Goal: Task Accomplishment & Management: Manage account settings

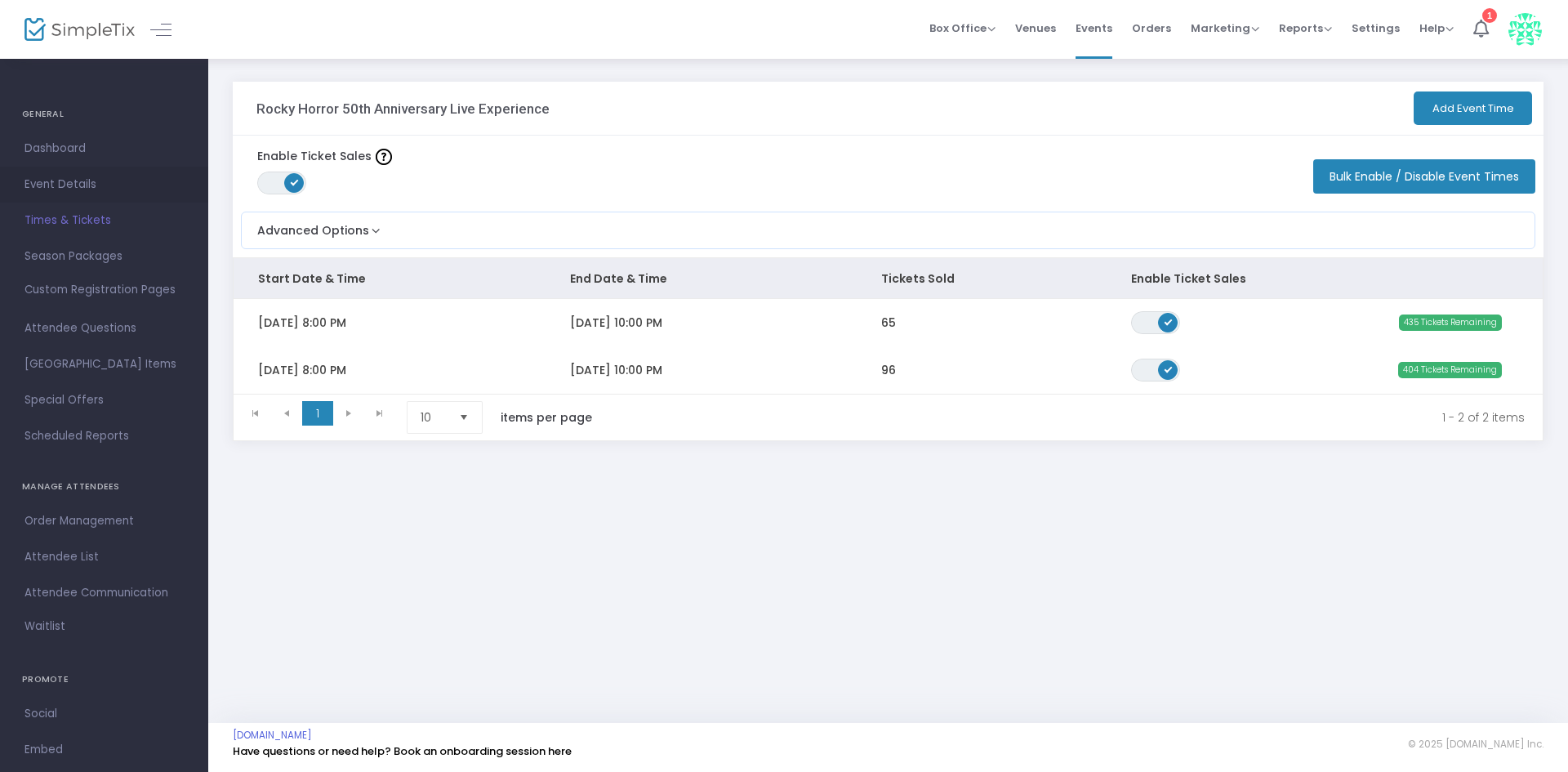
click at [55, 181] on span "Event Details" at bounding box center [104, 184] width 159 height 21
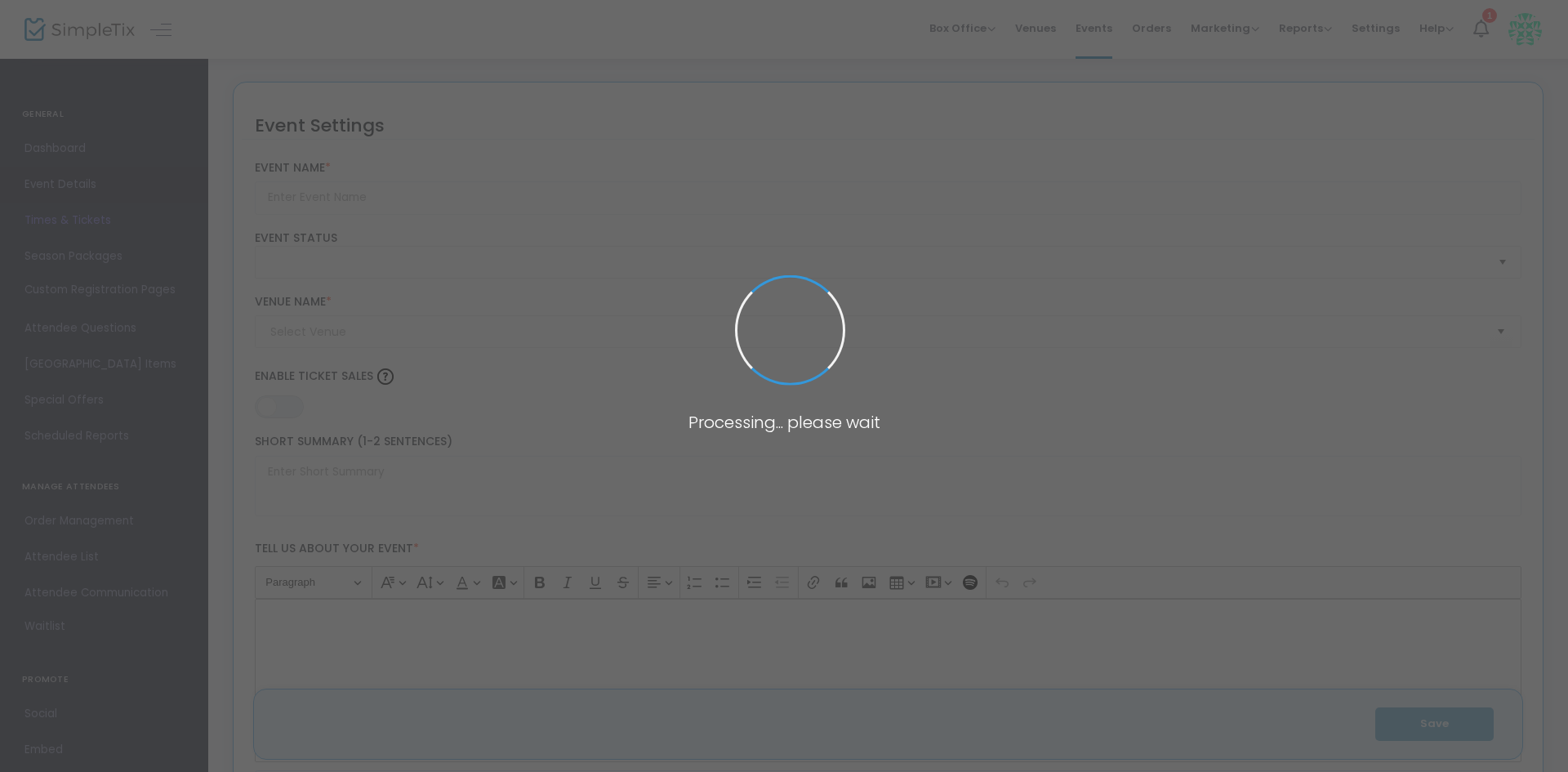
type input "Rocky Horror 50th Anniversary Live Experience"
type textarea "The Rocky Horror Picture Show Live Experience returns to Barton Orchards for it…"
type input "Buy Tickets"
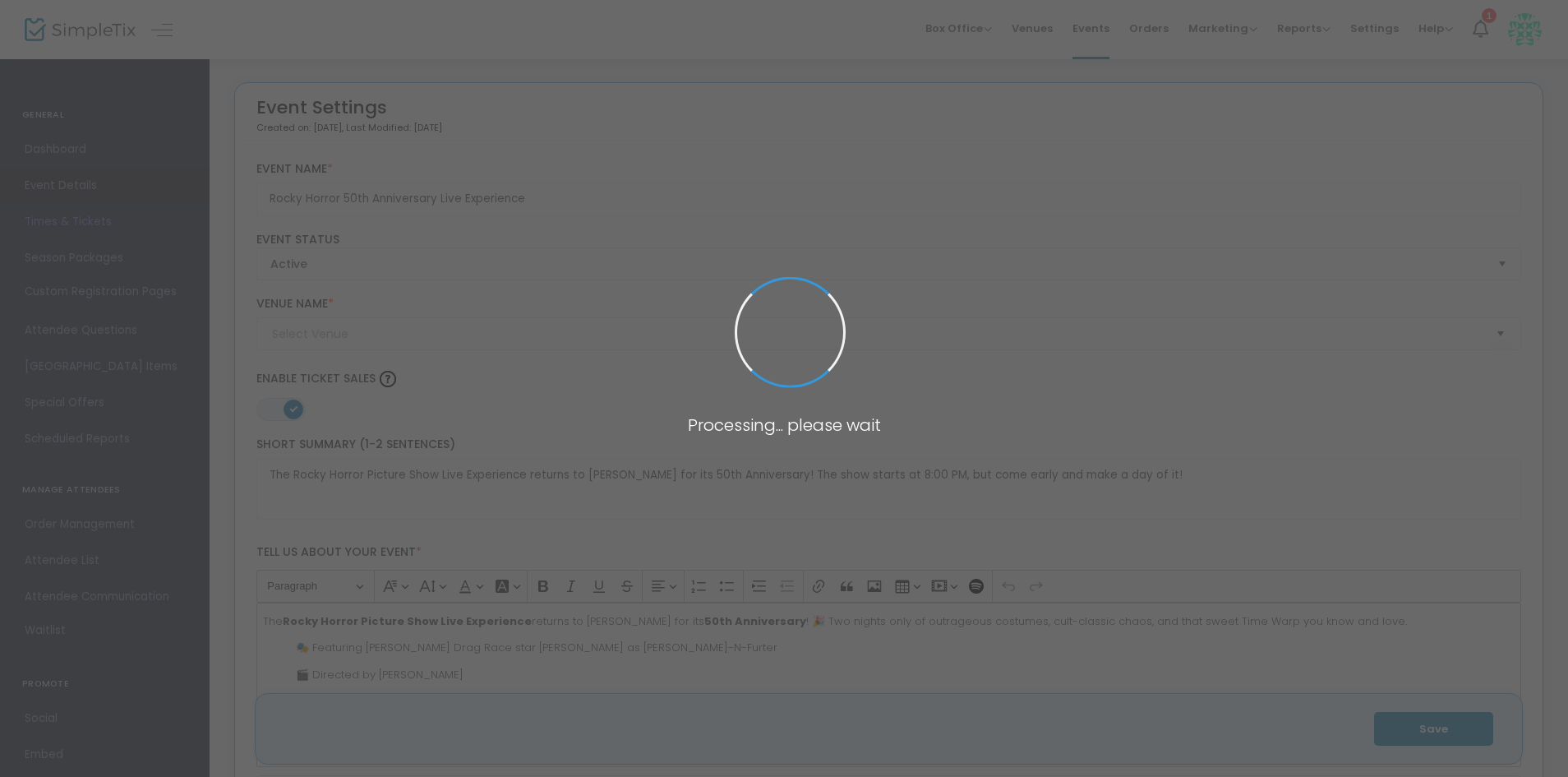
type input "The Sound Garden at Barton Orchards"
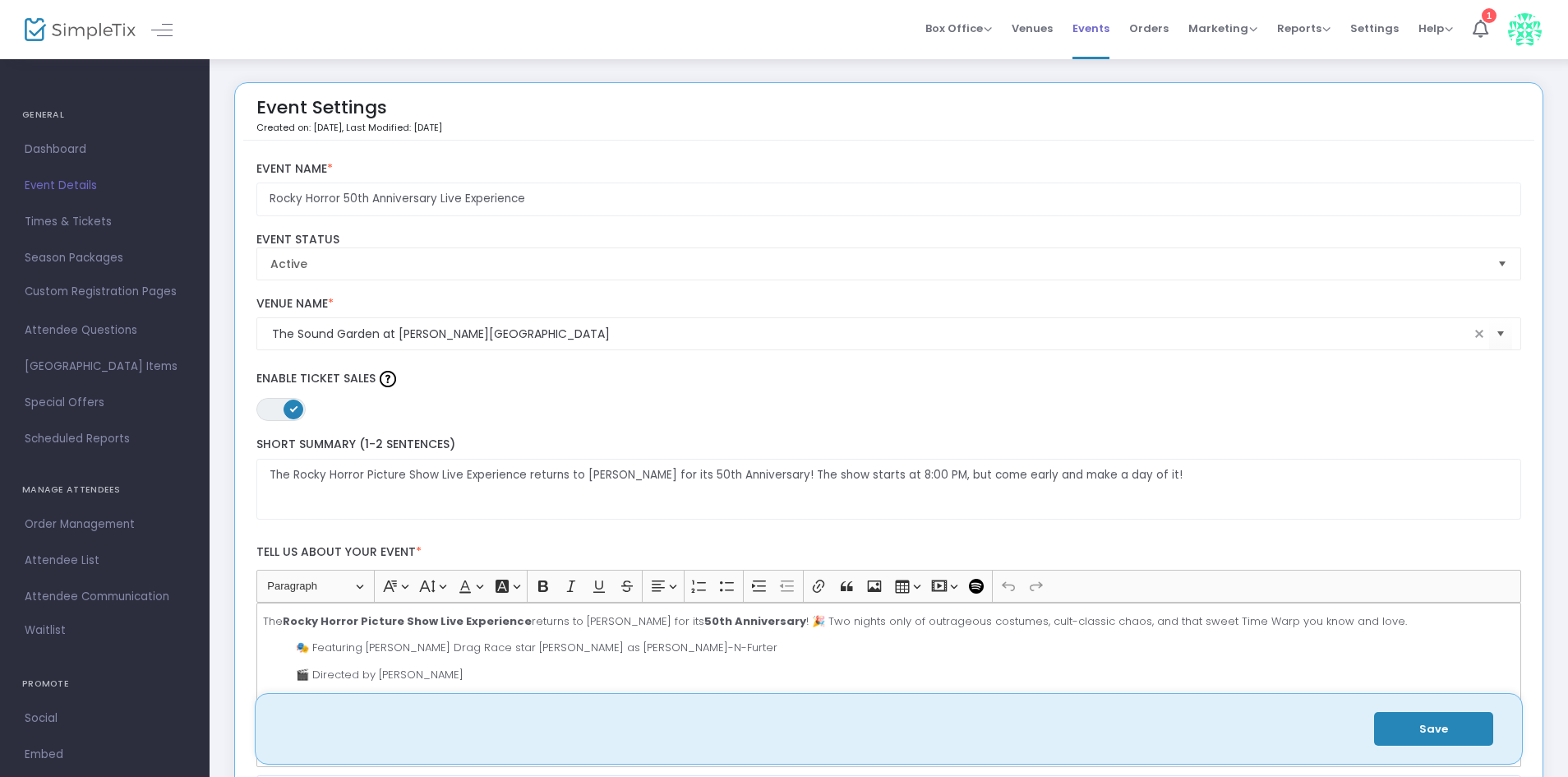
click at [1087, 38] on span "Events" at bounding box center [1091, 28] width 37 height 42
